Goal: Transaction & Acquisition: Purchase product/service

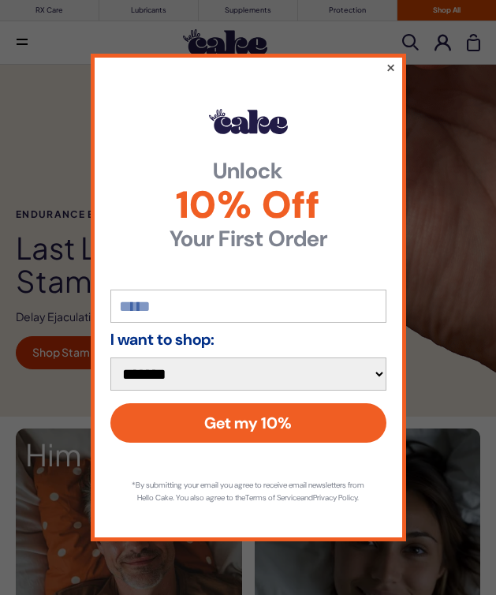
click at [391, 60] on button "×" at bounding box center [390, 67] width 10 height 19
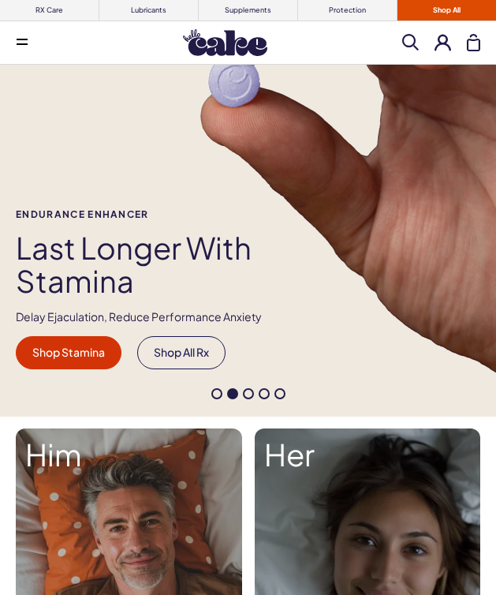
click at [27, 34] on button at bounding box center [22, 43] width 32 height 32
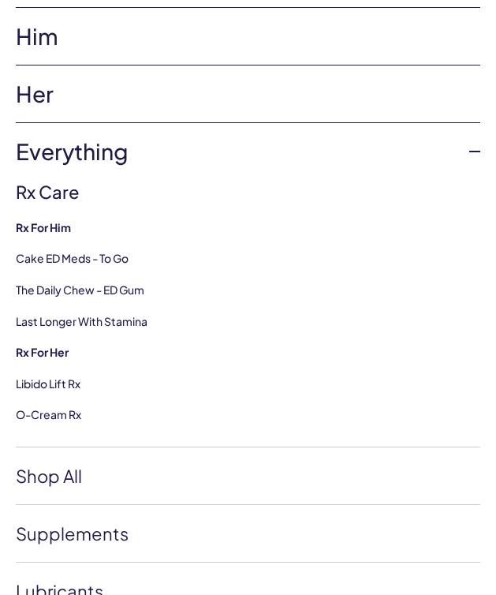
scroll to position [41, 0]
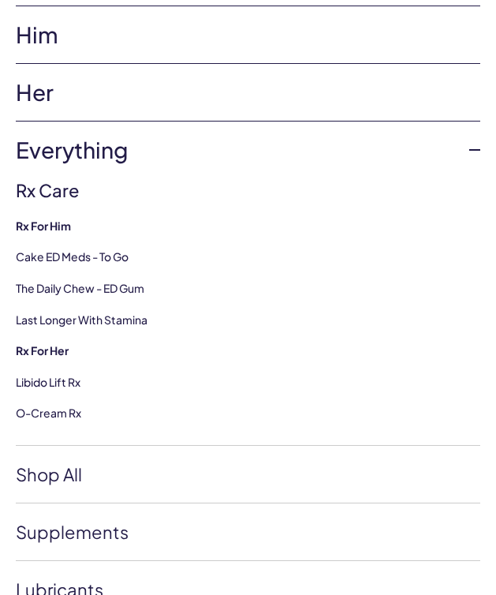
click at [144, 95] on link "Her" at bounding box center [248, 92] width 465 height 57
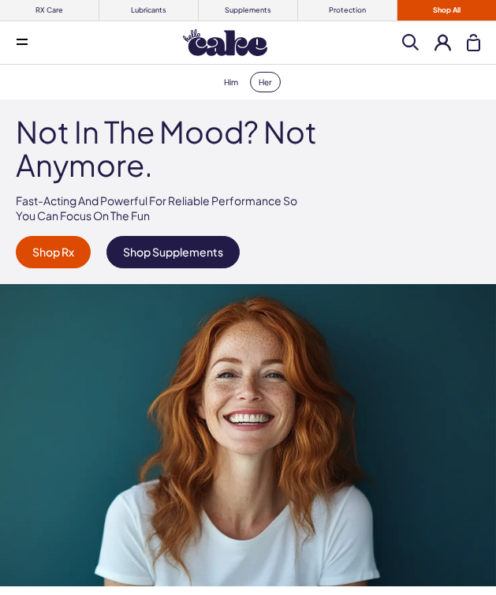
click at [19, 44] on icon at bounding box center [22, 44] width 11 height 2
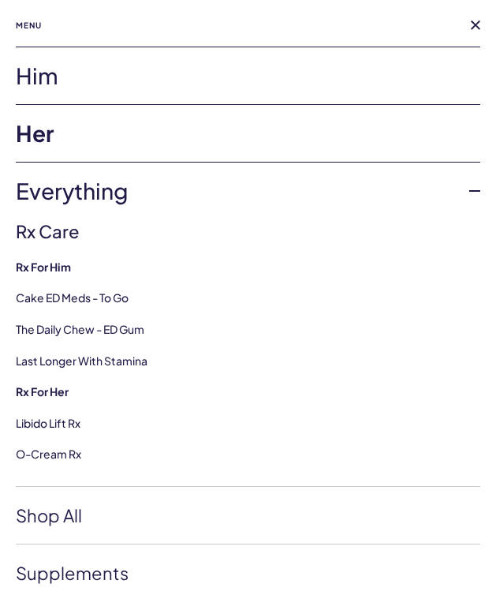
scroll to position [1041, 0]
click at [473, 25] on button at bounding box center [475, 25] width 9 height 9
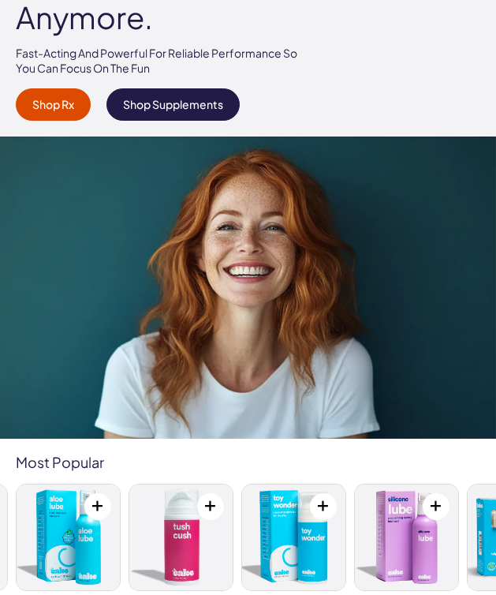
scroll to position [0, 0]
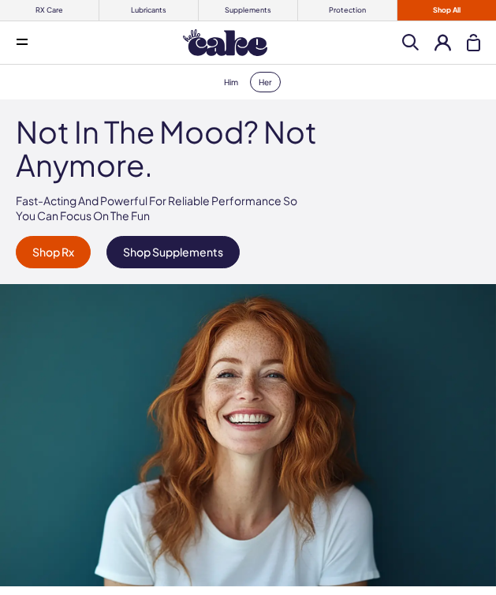
click at [417, 38] on span at bounding box center [410, 42] width 17 height 17
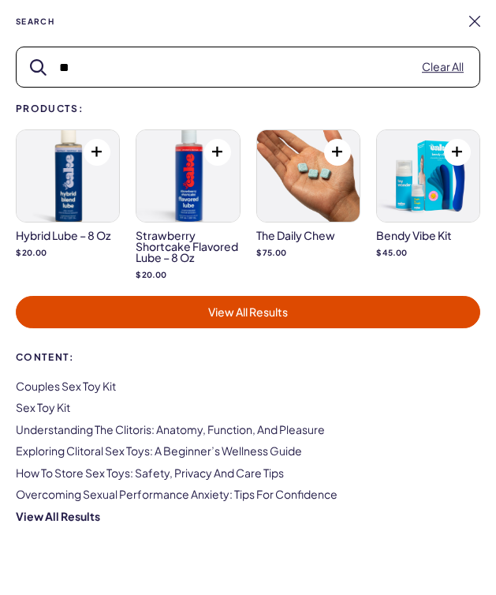
type input "*"
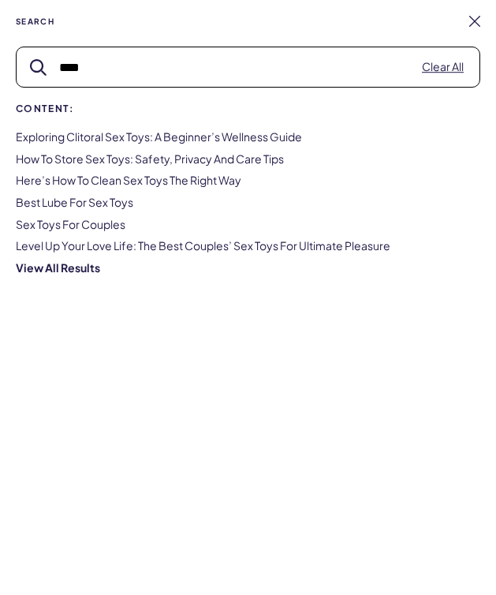
click at [30, 59] on button "submit" at bounding box center [38, 67] width 17 height 17
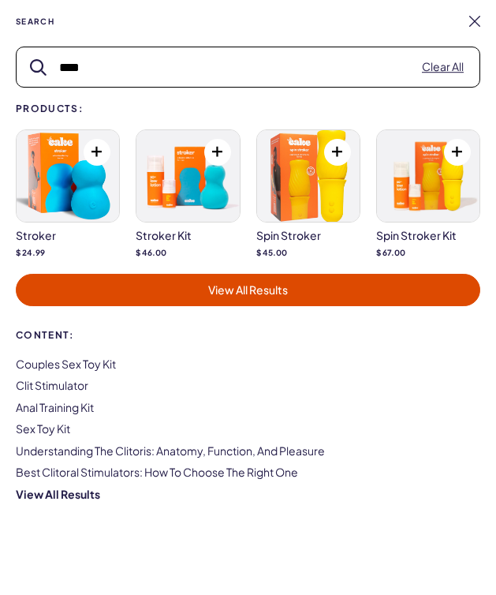
click at [208, 69] on input "****" at bounding box center [248, 66] width 463 height 39
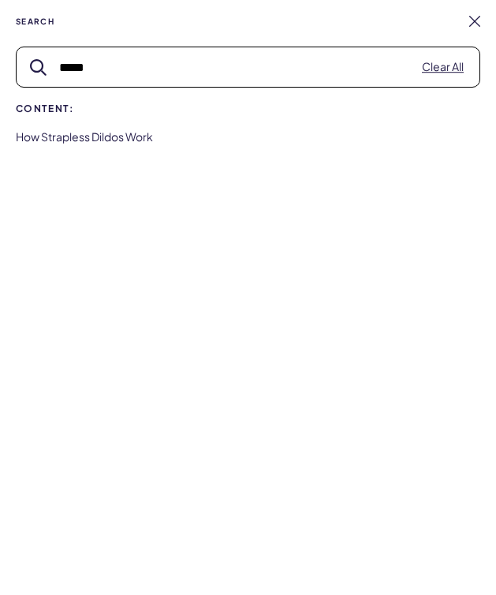
type input "*****"
click at [30, 59] on button "submit" at bounding box center [38, 67] width 17 height 17
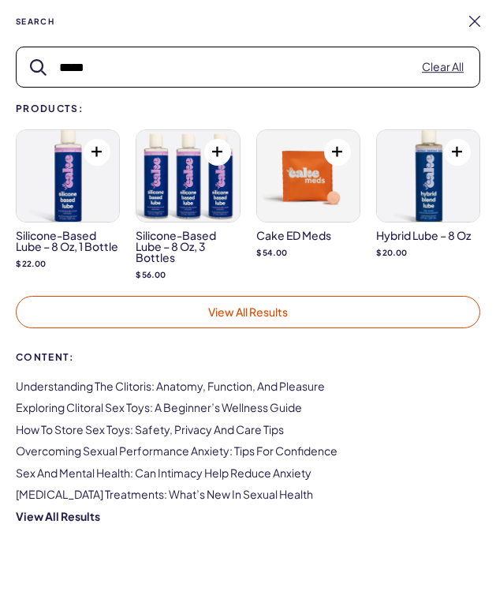
click at [162, 310] on link "View All Results" at bounding box center [248, 312] width 465 height 33
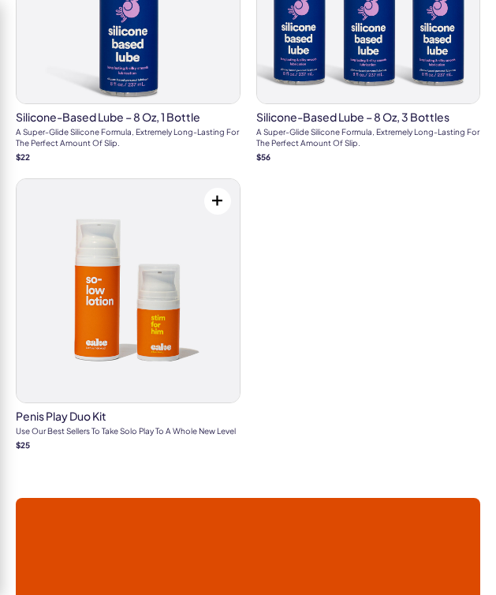
scroll to position [4582, 0]
